Goal: Communication & Community: Answer question/provide support

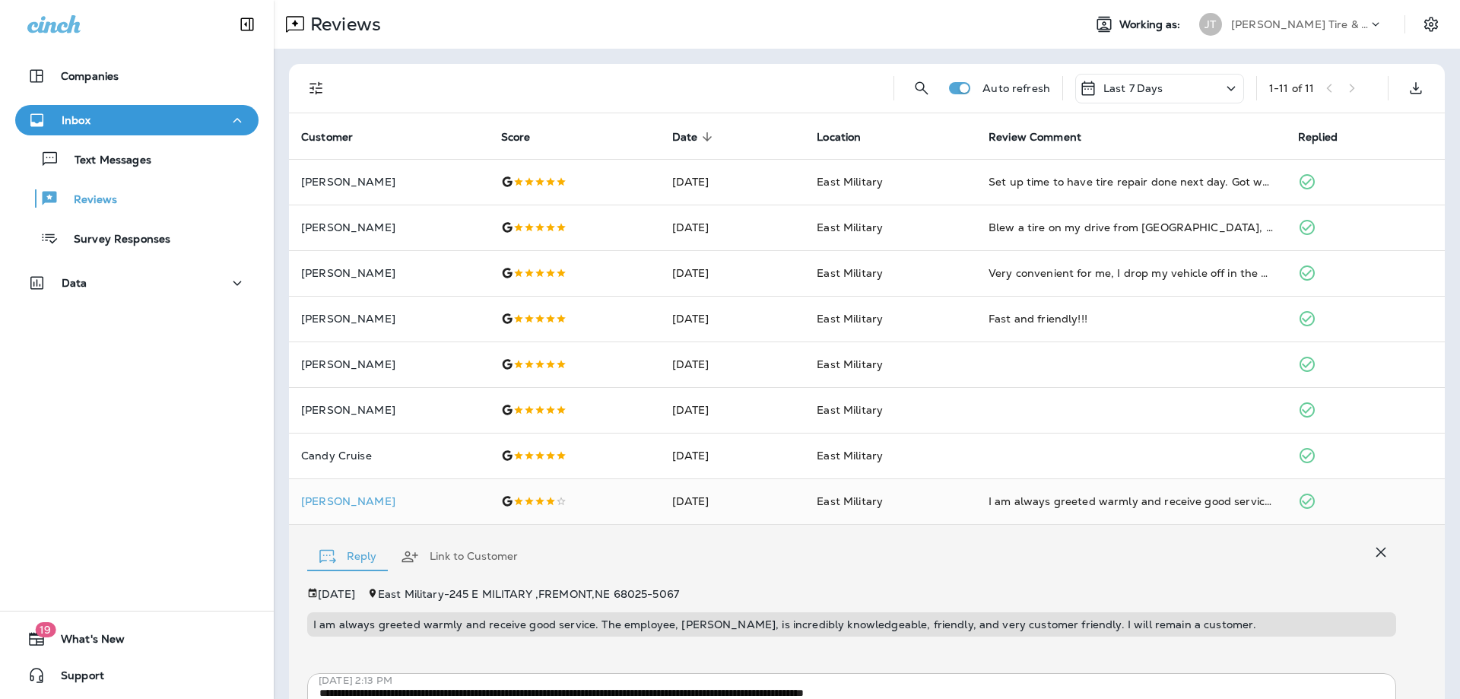
scroll to position [341, 0]
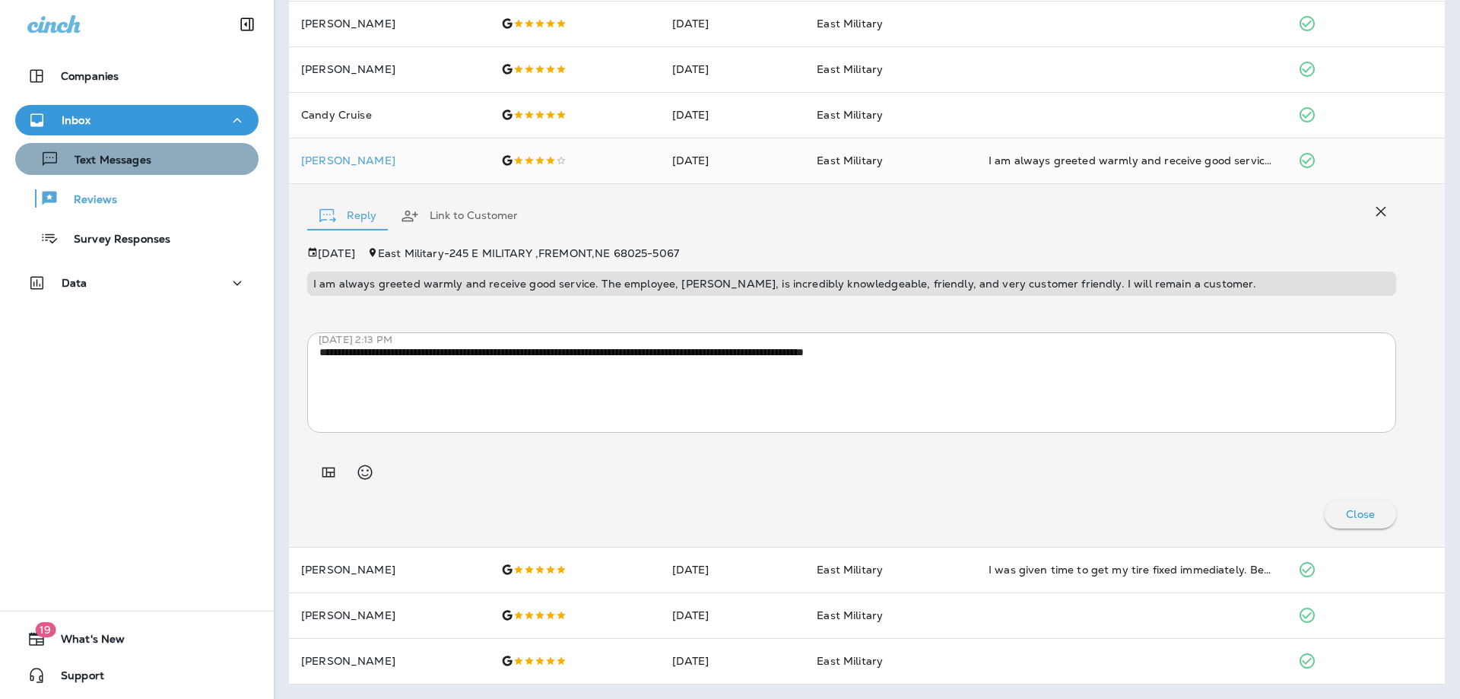
click at [113, 157] on p "Text Messages" at bounding box center [105, 161] width 92 height 14
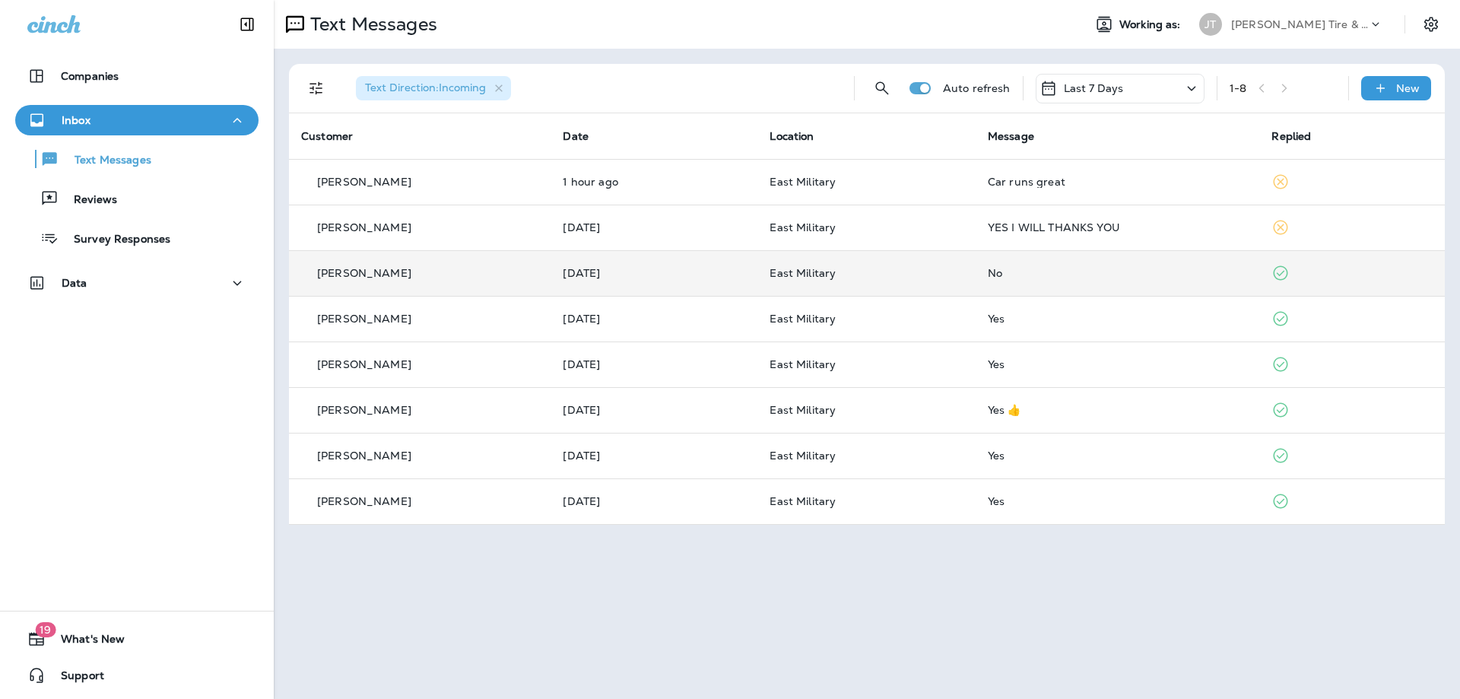
click at [946, 276] on p "East Military" at bounding box center [865, 273] width 193 height 12
click at [947, 276] on div at bounding box center [806, 349] width 1460 height 699
click at [947, 276] on p "East Military" at bounding box center [865, 273] width 193 height 12
click at [947, 277] on div "[PERSON_NAME] Summary Timeline Messaging Details" at bounding box center [805, 349] width 1460 height 699
click at [948, 274] on p "East Military" at bounding box center [865, 273] width 193 height 12
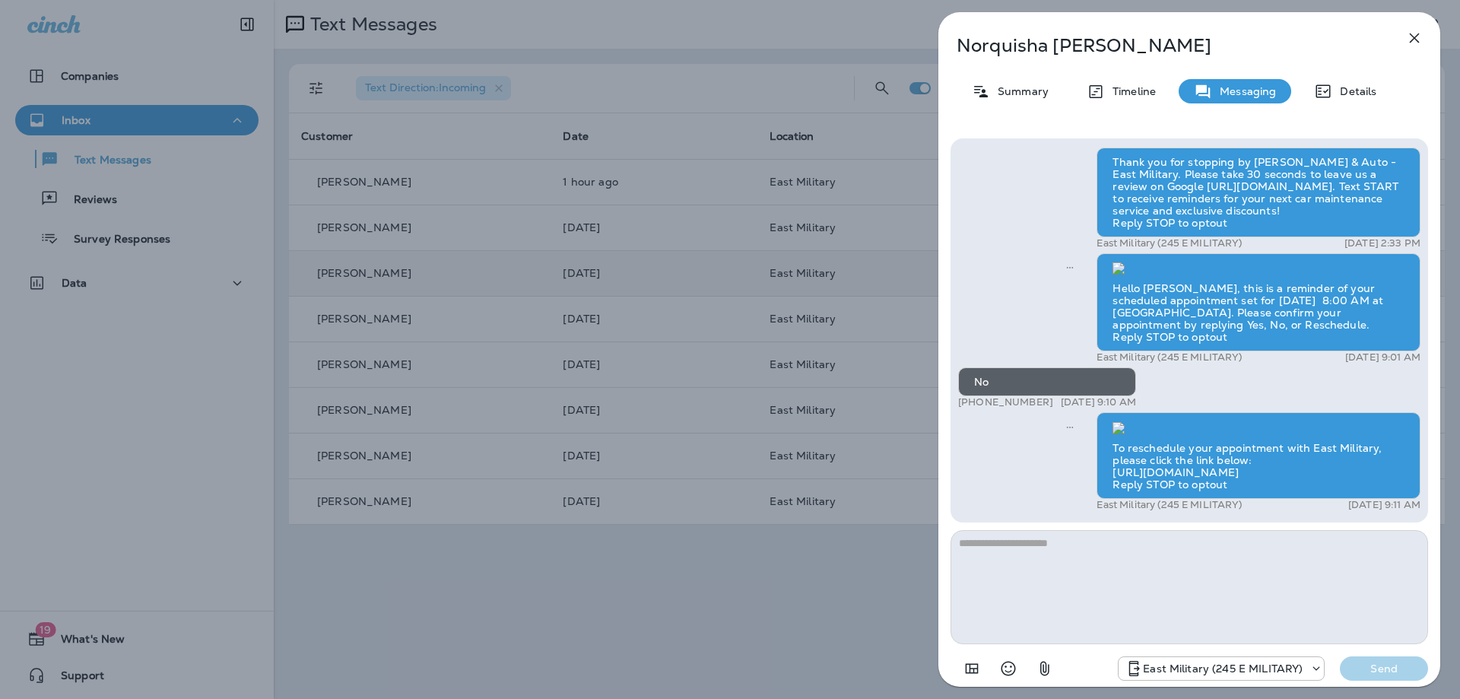
click at [1414, 37] on icon "button" at bounding box center [1414, 38] width 10 height 10
